Goal: Transaction & Acquisition: Purchase product/service

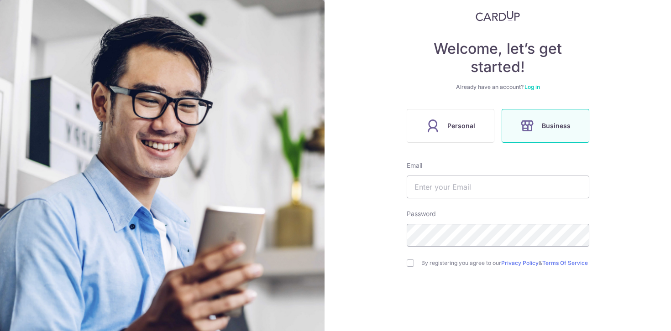
scroll to position [56, 0]
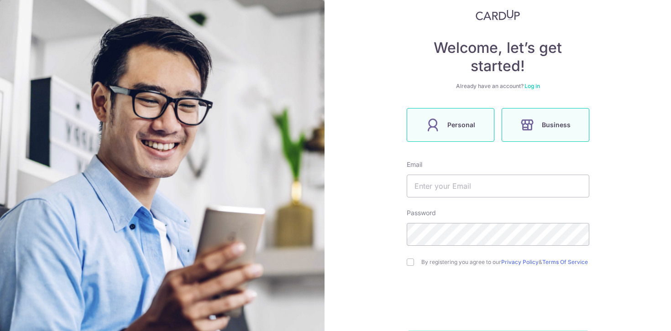
click at [427, 120] on icon at bounding box center [432, 125] width 15 height 15
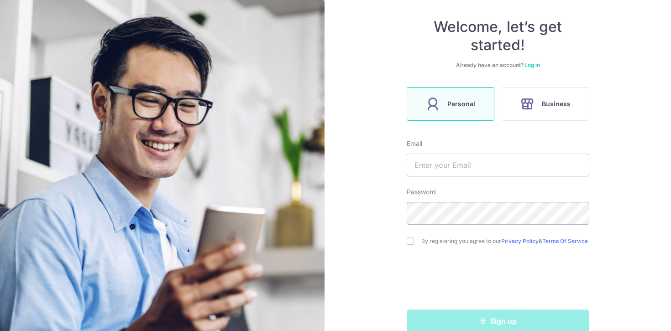
scroll to position [78, 0]
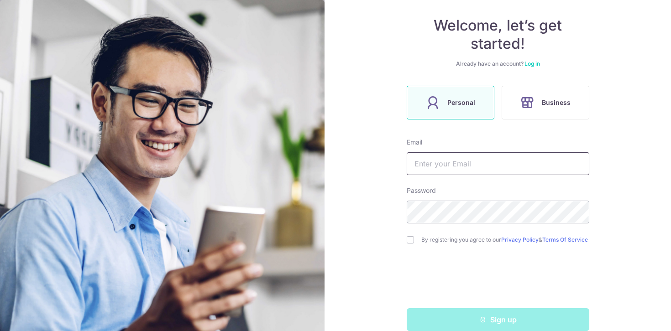
click at [458, 163] on input "text" at bounding box center [498, 163] width 182 height 23
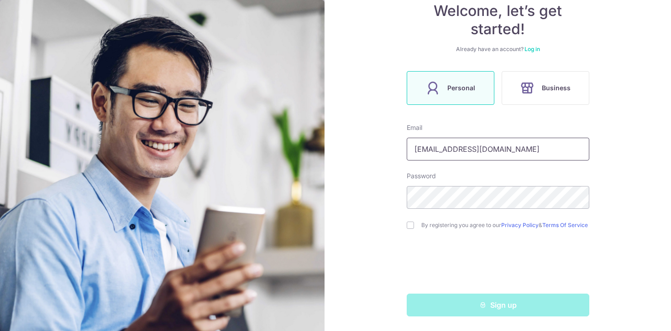
type input "[EMAIL_ADDRESS][DOMAIN_NAME]"
click at [412, 224] on input "checkbox" at bounding box center [410, 225] width 7 height 7
checkbox input "true"
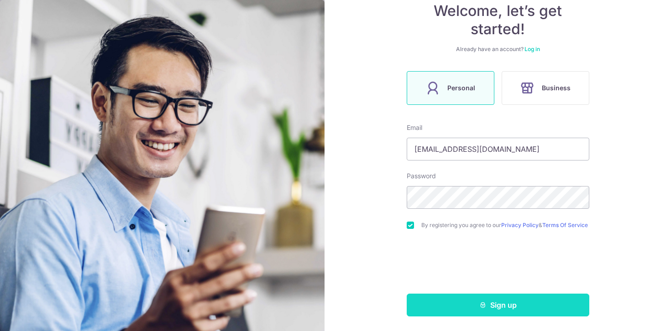
click at [433, 309] on button "Sign up" at bounding box center [498, 305] width 182 height 23
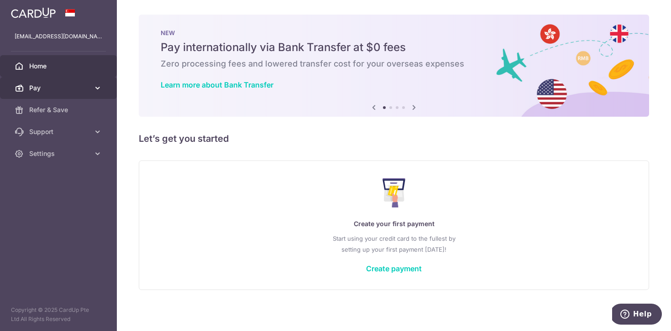
click at [85, 87] on span "Pay" at bounding box center [59, 87] width 60 height 9
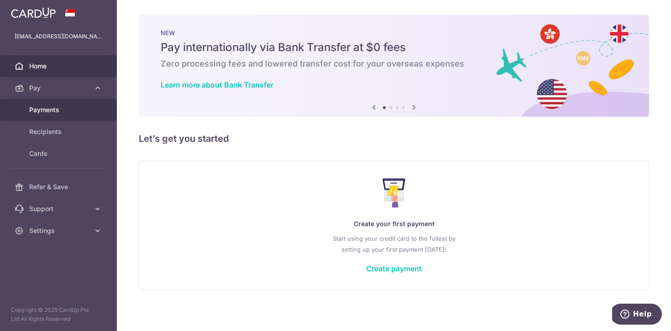
click at [71, 113] on span "Payments" at bounding box center [59, 109] width 60 height 9
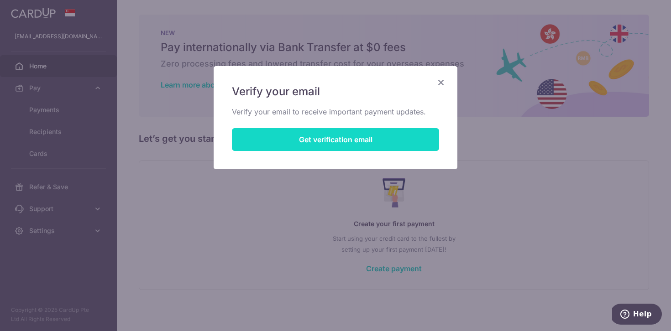
click at [328, 149] on button "Get verification email" at bounding box center [335, 139] width 207 height 23
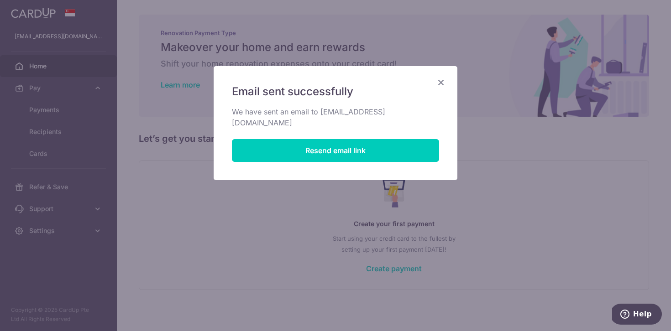
click at [441, 82] on icon "Close" at bounding box center [440, 82] width 11 height 11
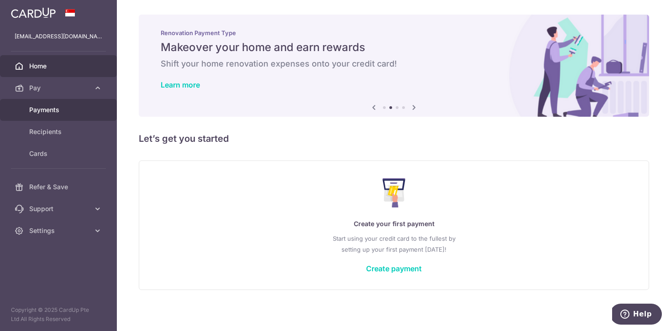
click at [51, 105] on span "Payments" at bounding box center [59, 109] width 60 height 9
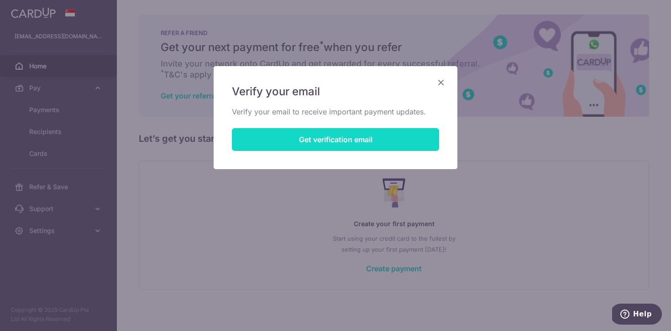
click at [274, 139] on button "Get verification email" at bounding box center [335, 139] width 207 height 23
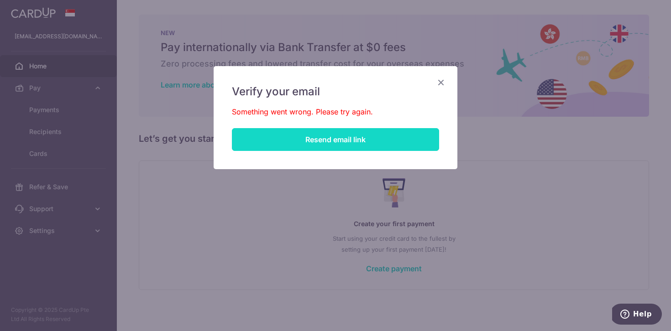
click at [288, 142] on button "Resend email link" at bounding box center [335, 139] width 207 height 23
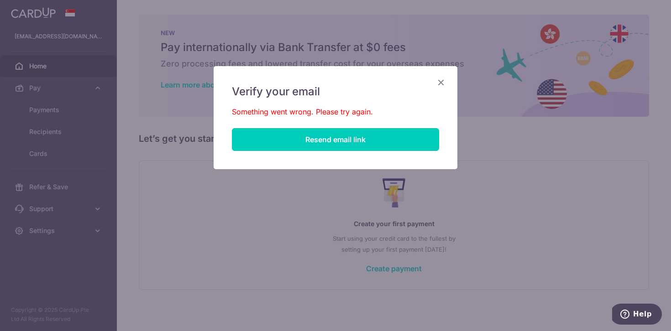
click at [439, 77] on div "Verify your email Something went wrong. Please try again. Resend email link" at bounding box center [336, 117] width 244 height 103
click at [439, 78] on icon "Close" at bounding box center [440, 82] width 11 height 11
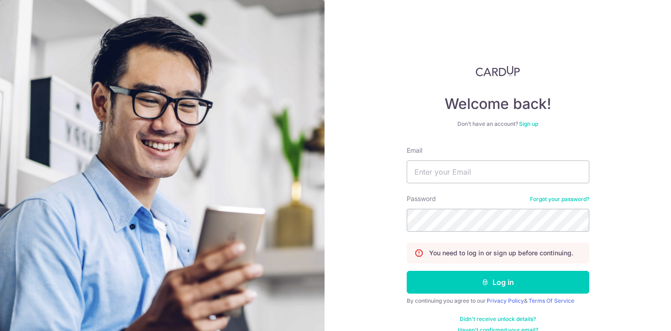
click at [460, 189] on form "Email Password Forgot your password? You need to log in or sign up before conti…" at bounding box center [498, 240] width 182 height 188
click at [460, 176] on input "Email" at bounding box center [498, 172] width 182 height 23
type input "[EMAIL_ADDRESS][DOMAIN_NAME]"
click at [407, 271] on button "Log in" at bounding box center [498, 282] width 182 height 23
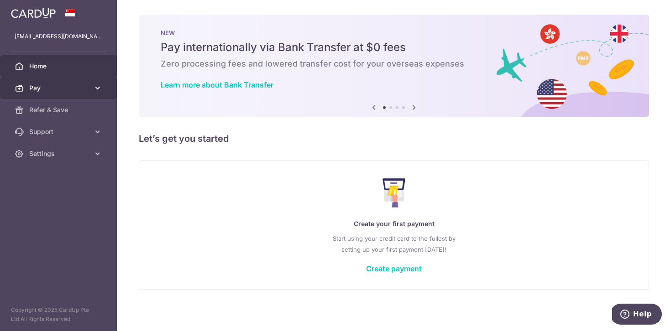
click at [83, 89] on span "Pay" at bounding box center [59, 87] width 60 height 9
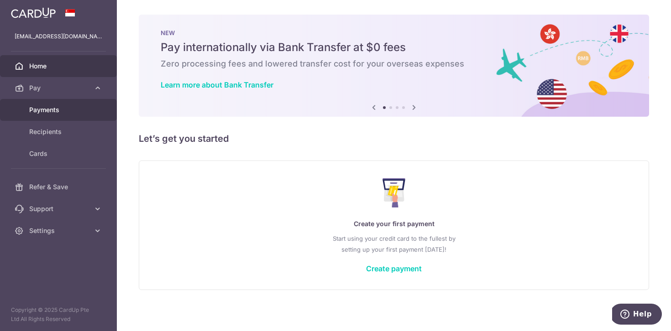
click at [64, 109] on span "Payments" at bounding box center [59, 109] width 60 height 9
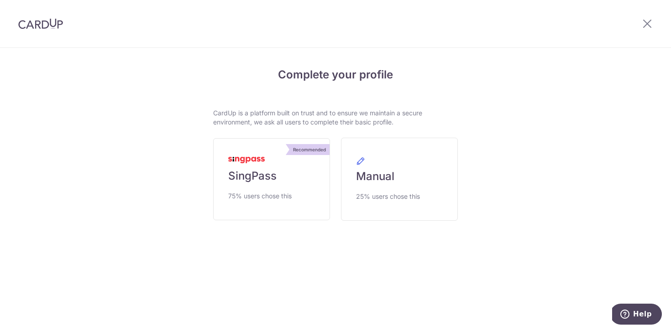
click at [34, 30] on div at bounding box center [40, 23] width 81 height 47
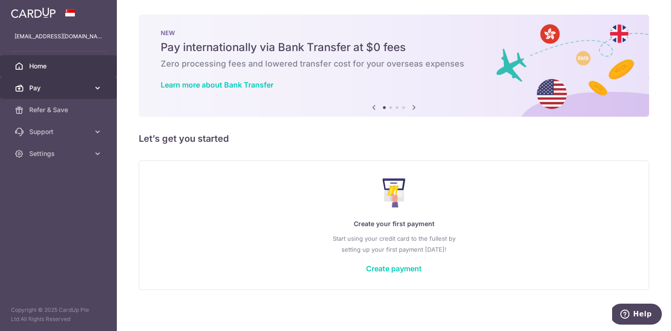
click at [69, 90] on span "Pay" at bounding box center [59, 87] width 60 height 9
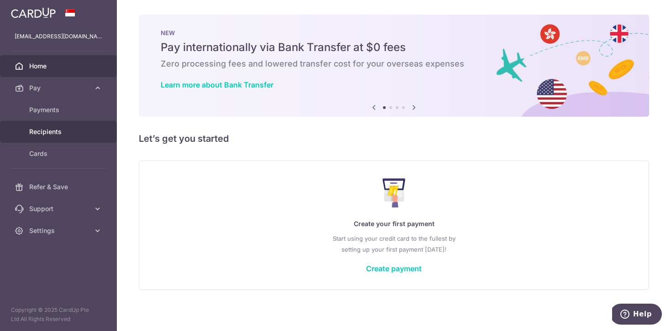
click at [65, 129] on span "Recipients" at bounding box center [59, 131] width 60 height 9
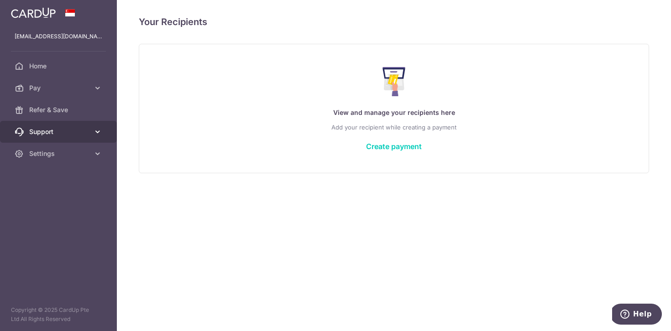
click at [66, 131] on span "Support" at bounding box center [59, 131] width 60 height 9
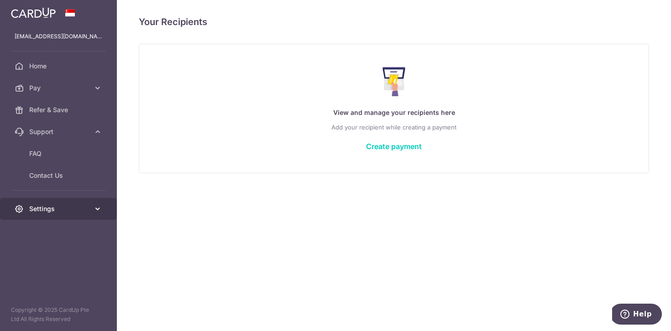
click at [56, 201] on link "Settings" at bounding box center [58, 209] width 117 height 22
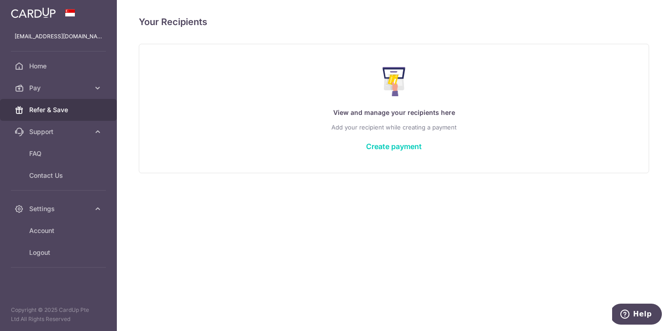
click at [73, 107] on span "Refer & Save" at bounding box center [59, 109] width 60 height 9
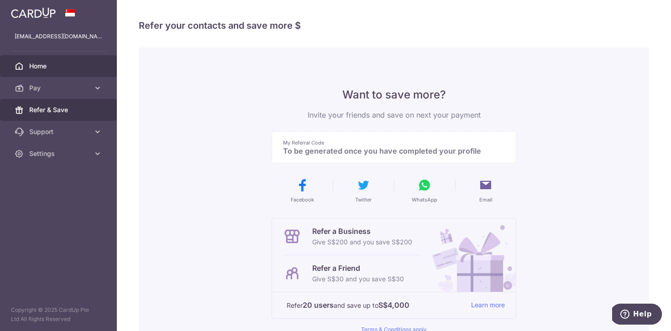
click at [77, 75] on link "Home" at bounding box center [58, 66] width 117 height 22
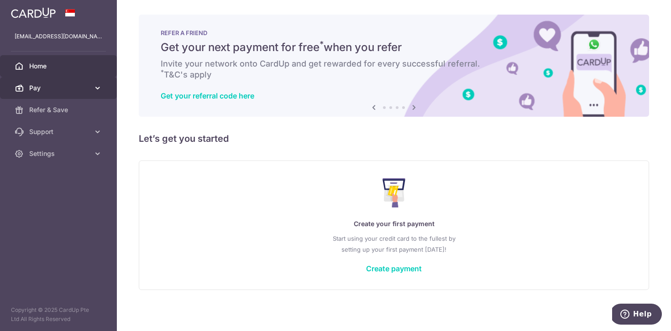
click at [97, 91] on icon at bounding box center [97, 87] width 9 height 9
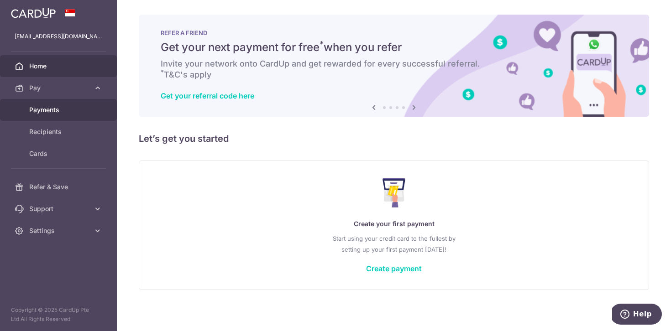
click at [78, 115] on link "Payments" at bounding box center [58, 110] width 117 height 22
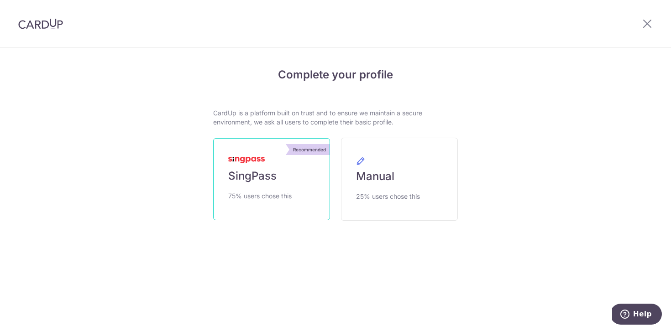
click at [246, 177] on span "SingPass" at bounding box center [252, 176] width 48 height 15
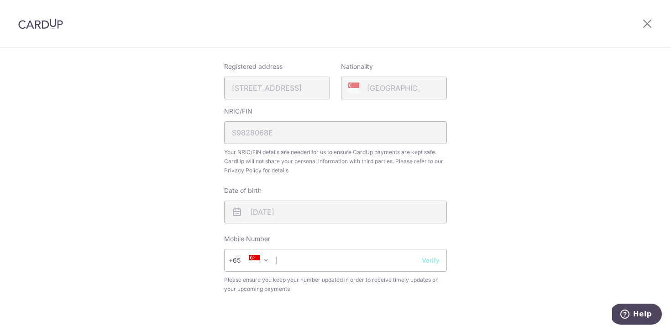
scroll to position [344, 0]
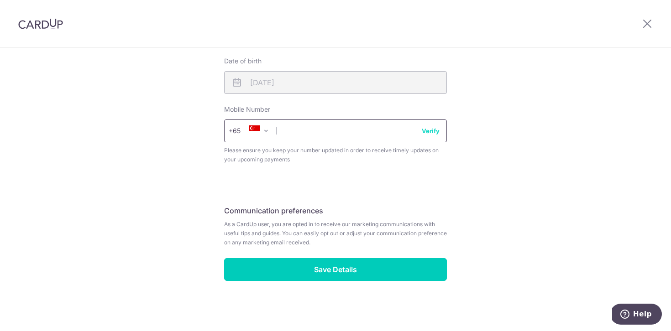
click at [375, 136] on input "text" at bounding box center [335, 131] width 223 height 23
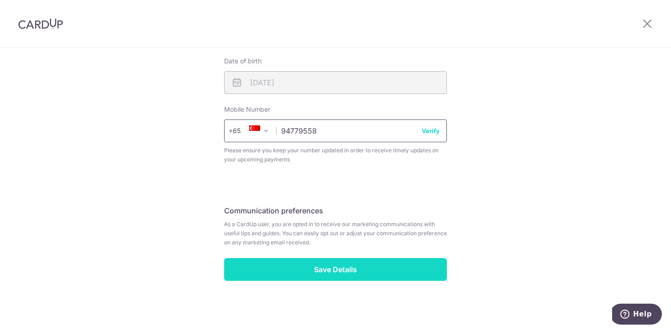
type input "94779558"
click at [337, 268] on input "Save Details" at bounding box center [335, 269] width 223 height 23
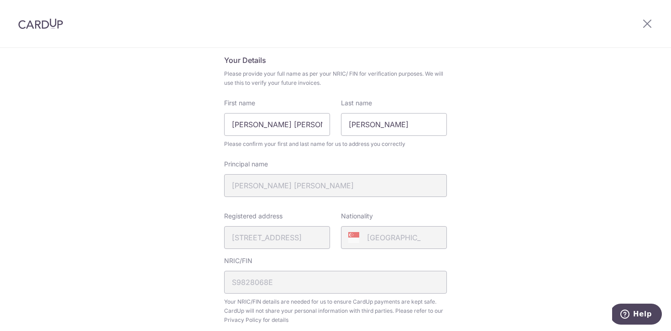
scroll to position [46, 0]
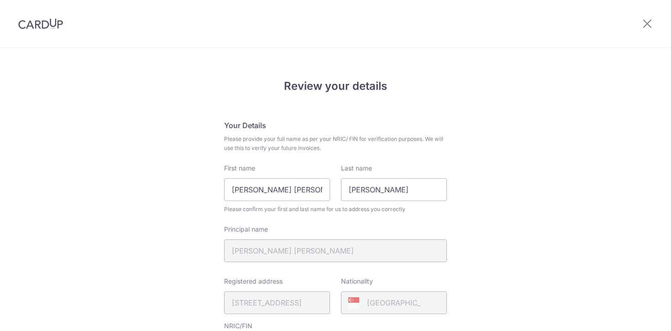
scroll to position [357, 0]
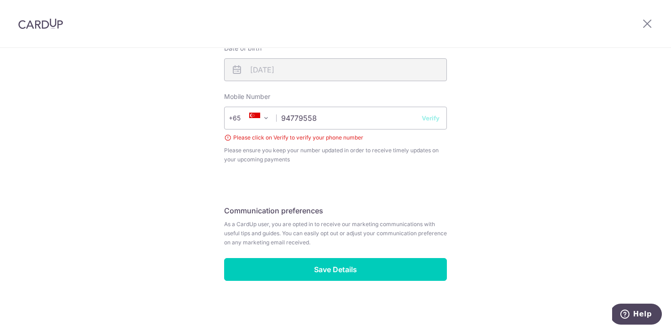
click at [434, 119] on button "Verify" at bounding box center [431, 118] width 18 height 9
click at [0, 0] on div at bounding box center [0, 0] width 0 height 0
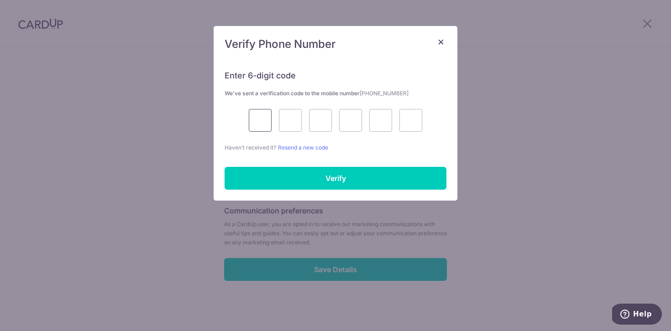
click at [260, 125] on input "text" at bounding box center [260, 120] width 23 height 23
type input "6"
type input "0"
type input "6"
type input "4"
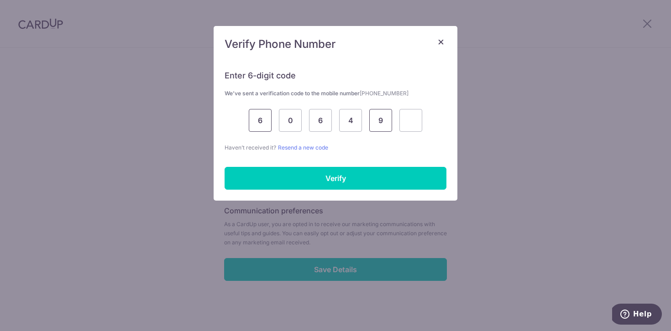
type input "9"
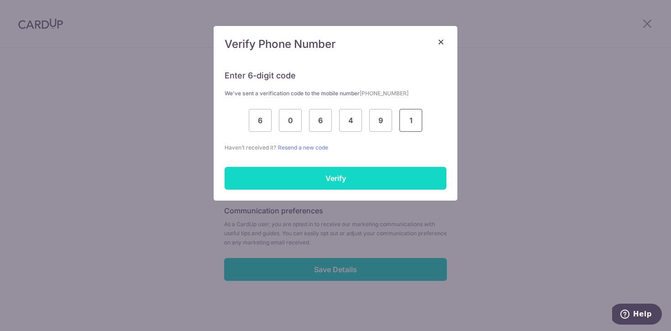
type input "1"
click at [300, 171] on input "Verify" at bounding box center [335, 178] width 222 height 23
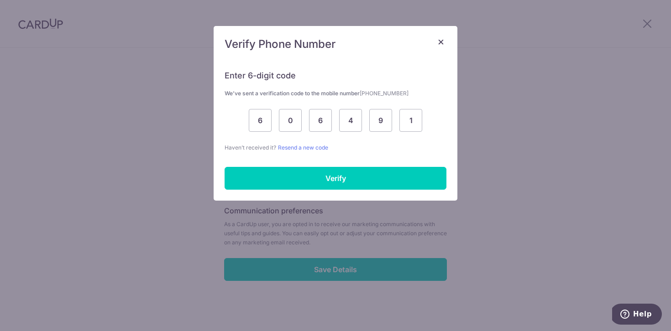
scroll to position [344, 0]
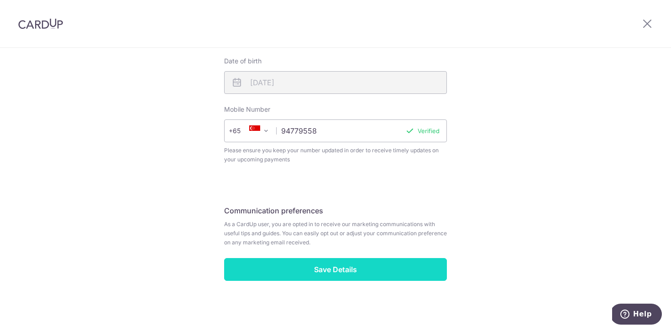
click at [336, 263] on input "Save Details" at bounding box center [335, 269] width 223 height 23
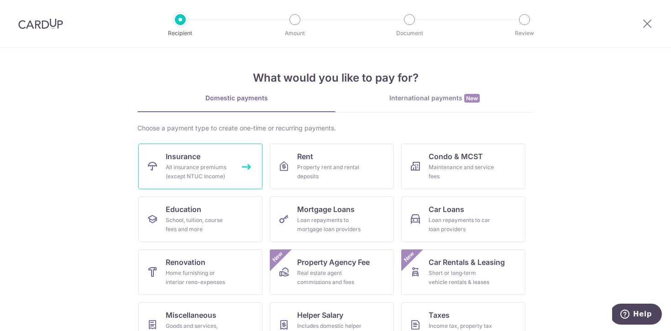
click at [209, 162] on link "Insurance All insurance premiums (except NTUC Income)" at bounding box center [200, 167] width 124 height 46
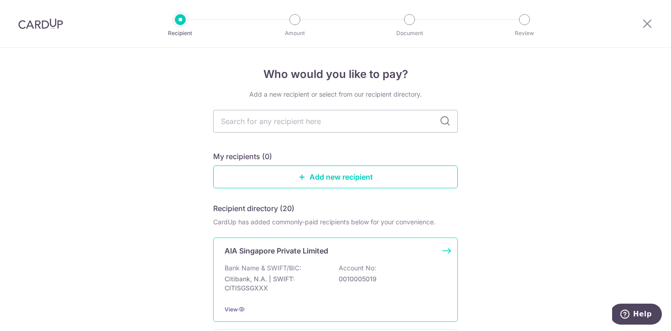
click at [326, 287] on p "Citibank, N.A. | SWIFT: CITISGSGXXX" at bounding box center [275, 284] width 102 height 18
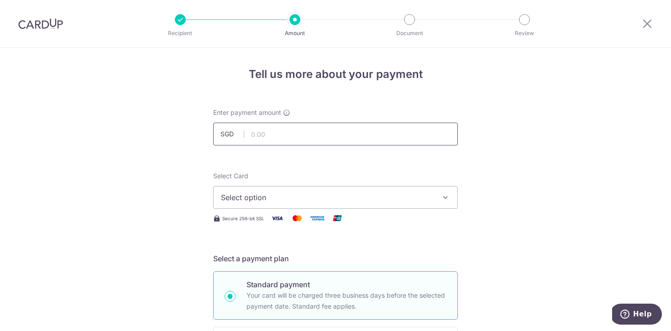
click at [337, 136] on input "text" at bounding box center [335, 134] width 245 height 23
type input "3,900.00"
click at [340, 190] on button "Select option" at bounding box center [335, 197] width 245 height 23
click at [311, 216] on img at bounding box center [317, 218] width 18 height 11
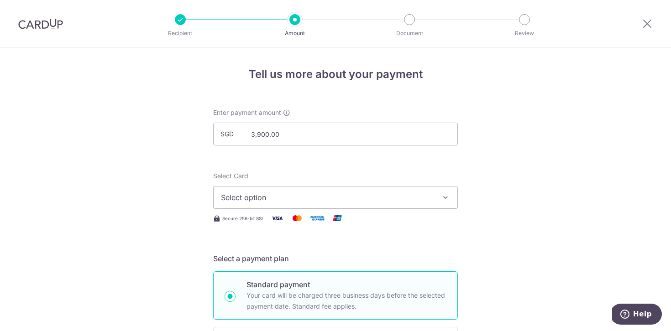
click at [312, 199] on span "Select option" at bounding box center [327, 197] width 213 height 11
click at [290, 229] on link "Add credit card" at bounding box center [336, 223] width 244 height 16
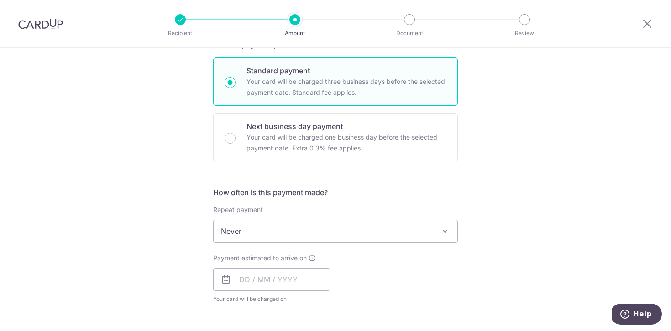
scroll to position [465, 0]
click at [287, 235] on span "Never" at bounding box center [336, 230] width 244 height 22
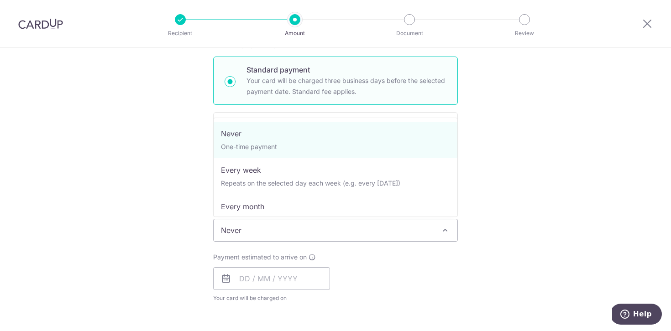
click at [287, 235] on span "Never" at bounding box center [336, 230] width 244 height 22
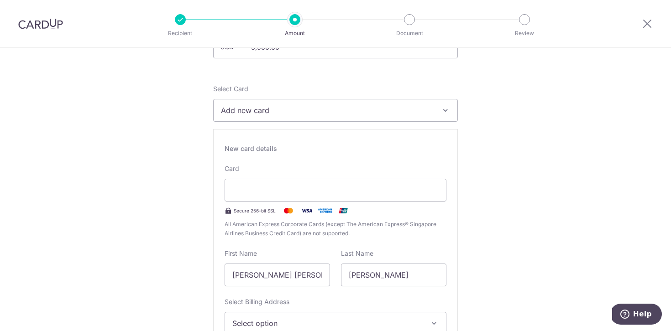
scroll to position [103, 0]
